Goal: Transaction & Acquisition: Obtain resource

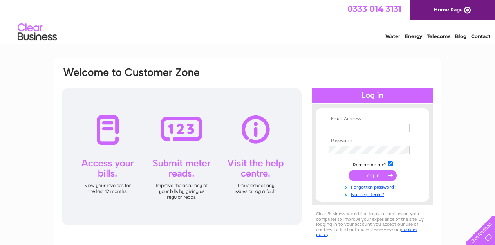
type input "[EMAIL_ADDRESS][DOMAIN_NAME]"
click at [371, 177] on input "submit" at bounding box center [373, 175] width 48 height 11
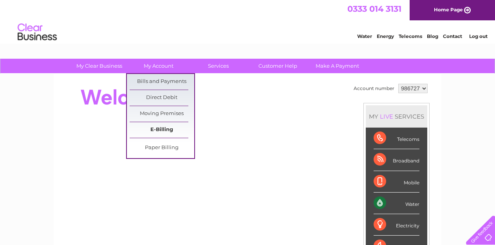
click at [161, 129] on link "E-Billing" at bounding box center [162, 130] width 65 height 16
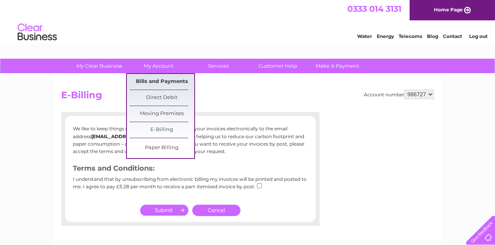
click at [156, 82] on link "Bills and Payments" at bounding box center [162, 82] width 65 height 16
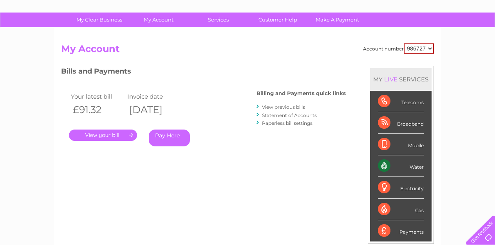
scroll to position [47, 0]
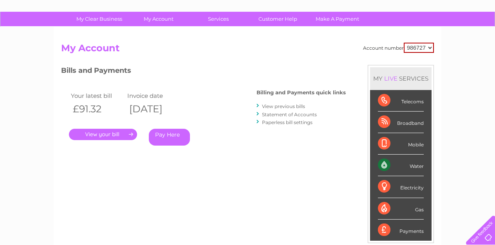
click at [279, 107] on link "View previous bills" at bounding box center [283, 106] width 43 height 6
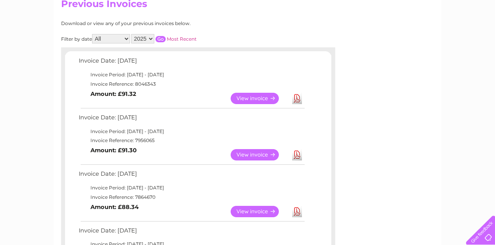
scroll to position [92, 0]
click at [249, 155] on link "View" at bounding box center [260, 154] width 58 height 11
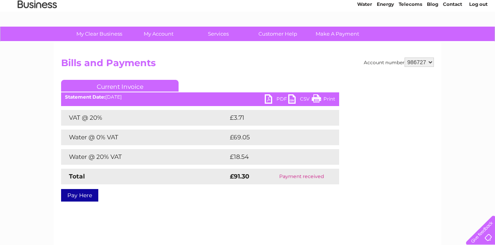
scroll to position [34, 0]
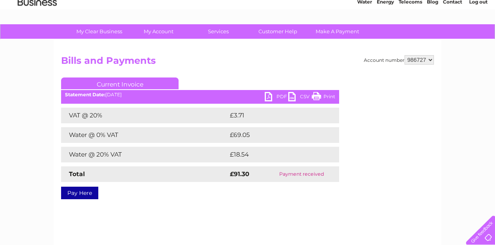
click at [279, 96] on link "PDF" at bounding box center [277, 97] width 24 height 11
